Goal: Task Accomplishment & Management: Use online tool/utility

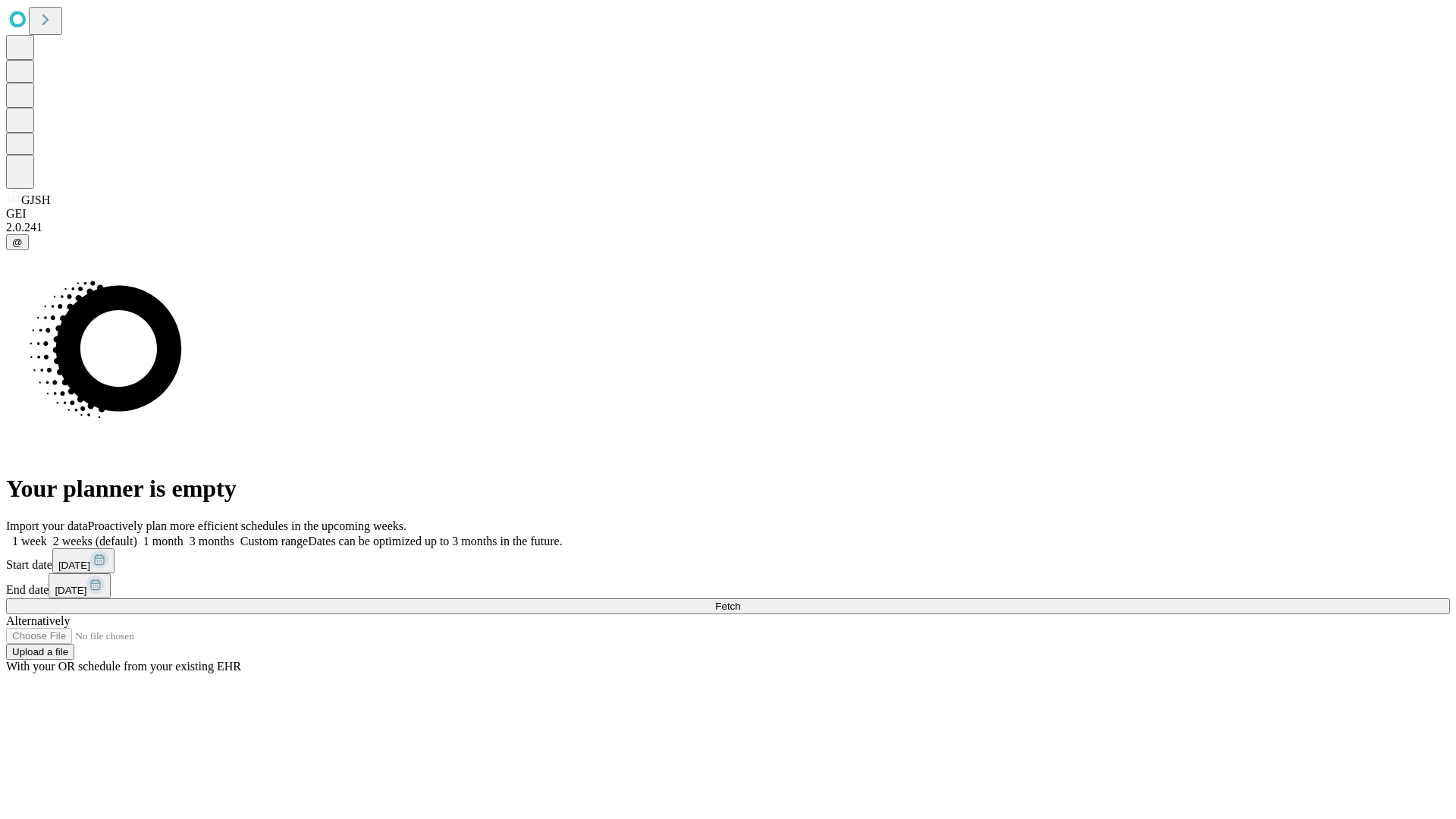
click at [740, 601] on span "Fetch" at bounding box center [728, 606] width 25 height 12
